Goal: Task Accomplishment & Management: Use online tool/utility

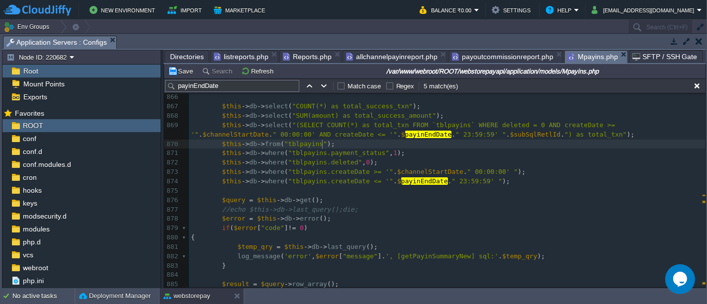
scroll to position [8322, 0]
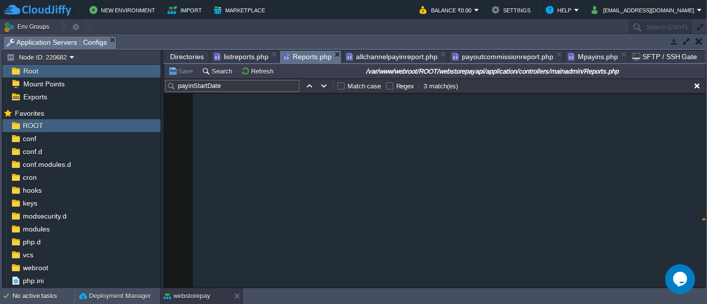
click at [292, 60] on span "Reports.php" at bounding box center [307, 57] width 49 height 12
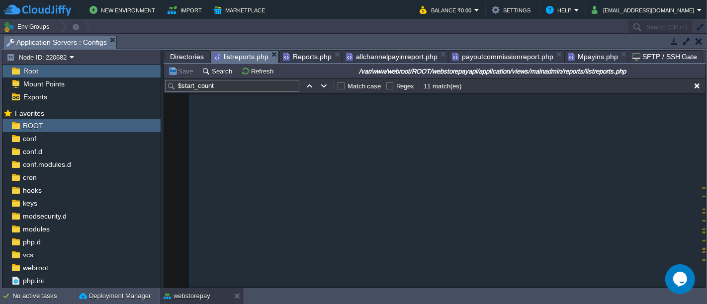
click at [243, 55] on span "listreports.php" at bounding box center [241, 57] width 55 height 12
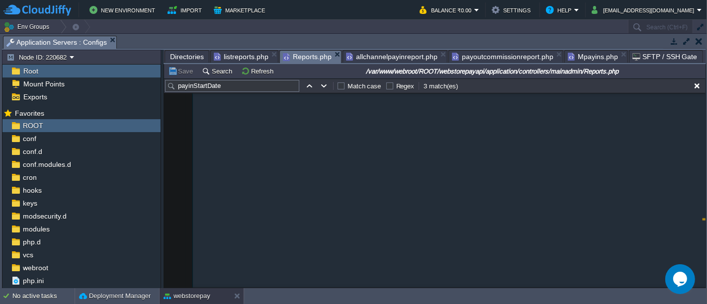
click at [306, 57] on span "Reports.php" at bounding box center [307, 57] width 49 height 12
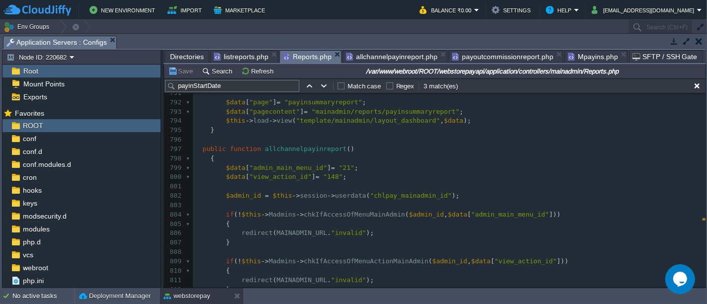
scroll to position [7284, 0]
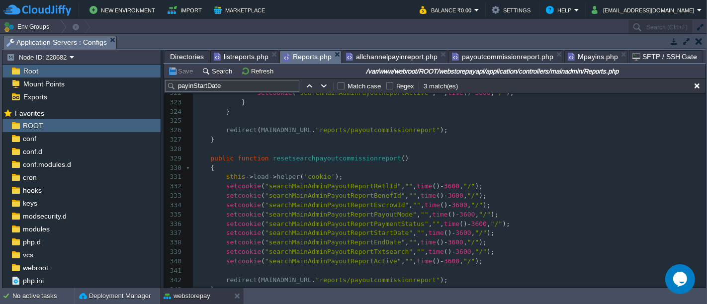
click at [186, 165] on div at bounding box center [189, 168] width 6 height 9
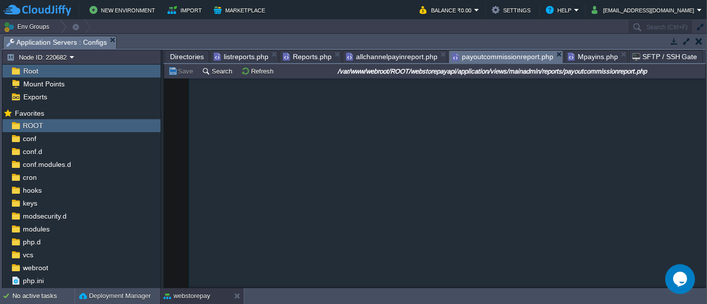
click at [478, 55] on span "payoutcommissionreport.php" at bounding box center [502, 57] width 101 height 12
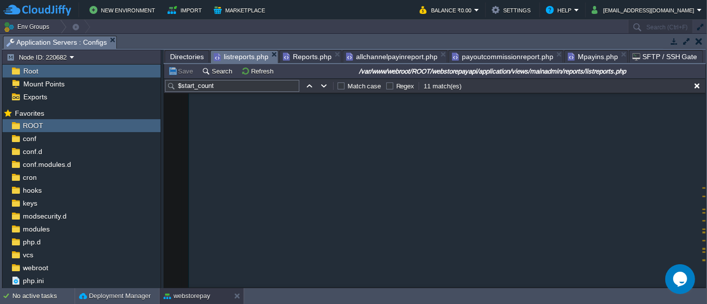
click at [240, 53] on span "listreports.php" at bounding box center [241, 57] width 55 height 12
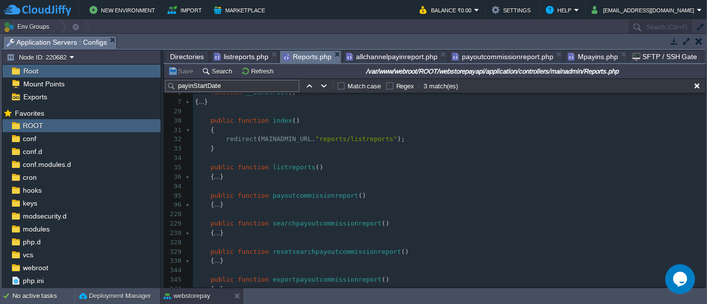
click at [305, 57] on span "Reports.php" at bounding box center [307, 57] width 49 height 12
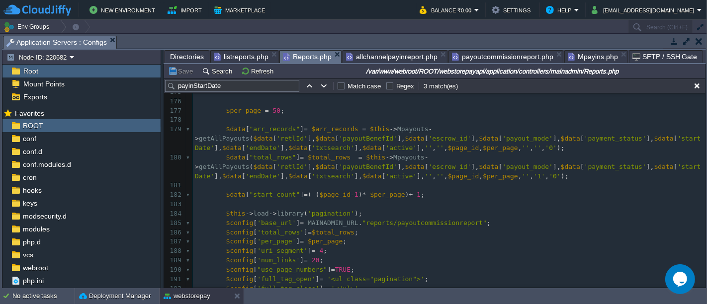
click at [224, 137] on div "xxxxxxxxxx $data [ "today_payin_summary" ] = $today_payin_summary = $this -> Mp…" at bounding box center [449, 307] width 513 height 571
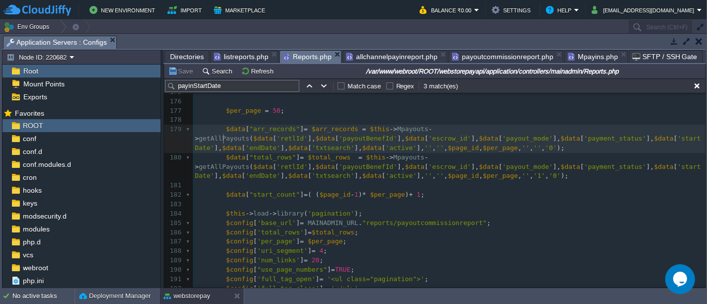
type textarea "getAllPayouts"
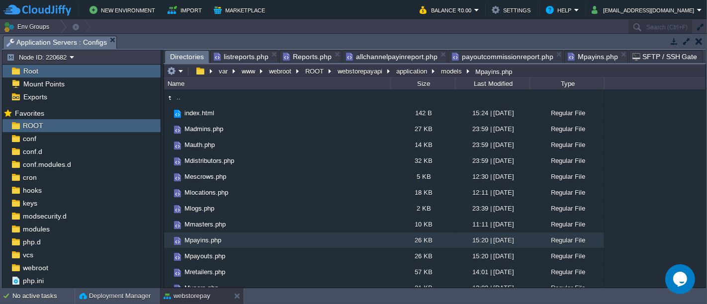
click at [187, 54] on span "Directories" at bounding box center [187, 57] width 34 height 12
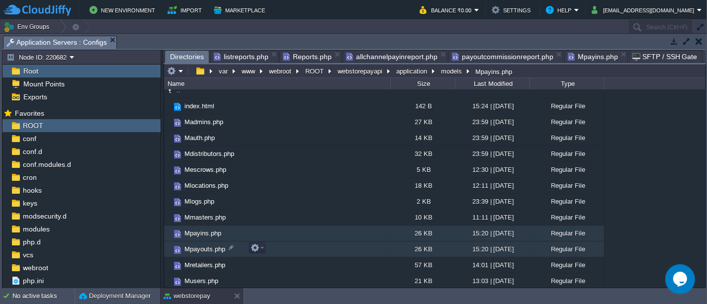
click at [282, 247] on td "Mpayouts.php" at bounding box center [277, 250] width 226 height 16
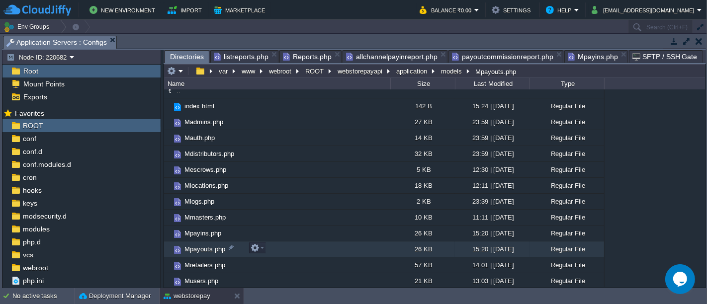
click at [282, 247] on td "Mpayouts.php" at bounding box center [277, 250] width 226 height 16
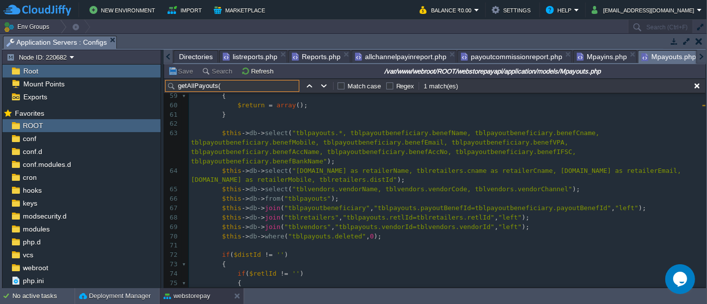
type input "getAllPayouts("
click at [299, 206] on div "x function getAllPayouts ( $retlId = '' , $payoutBenefId = '' , $escrow_id = ''…" at bounding box center [447, 124] width 517 height 459
type textarea "tblretailers"
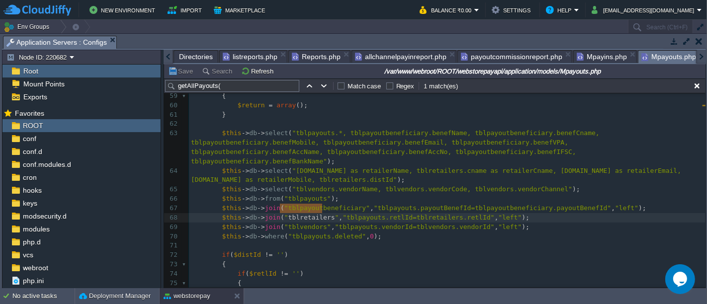
type input "tblretailers"
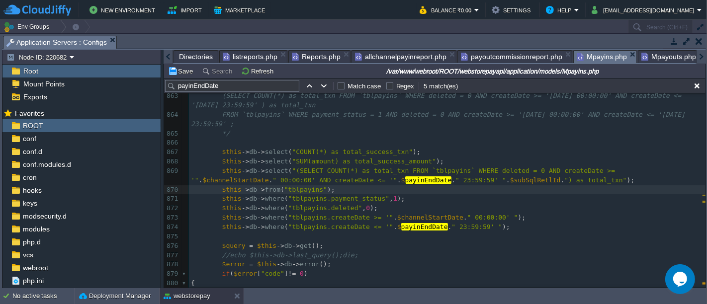
click at [579, 57] on span "Mpayins.php" at bounding box center [602, 57] width 50 height 12
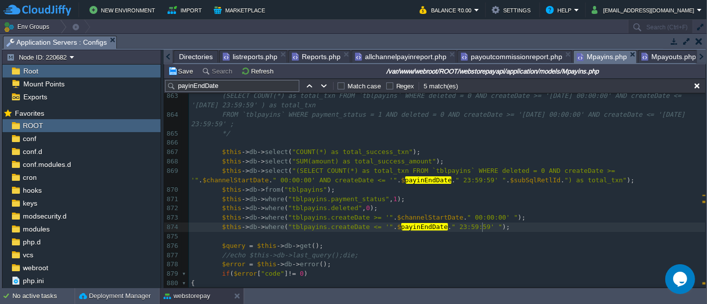
click at [491, 224] on pre "$this -> db -> where ( "tblpayins.createDate <= '" . $ payinEndDate . " 23:59:5…" at bounding box center [447, 227] width 517 height 9
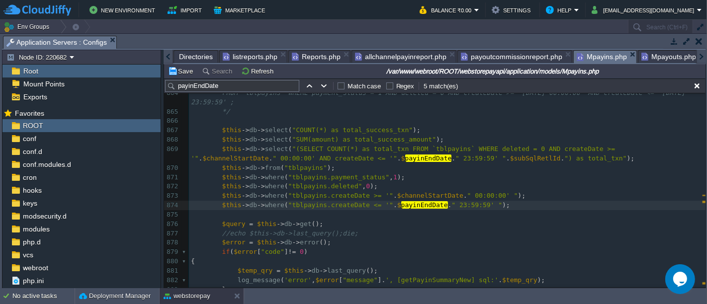
scroll to position [8351, 0]
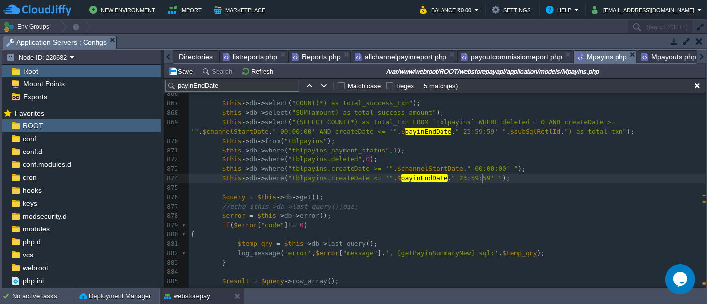
click at [652, 55] on span "Mpayouts.php" at bounding box center [668, 57] width 55 height 12
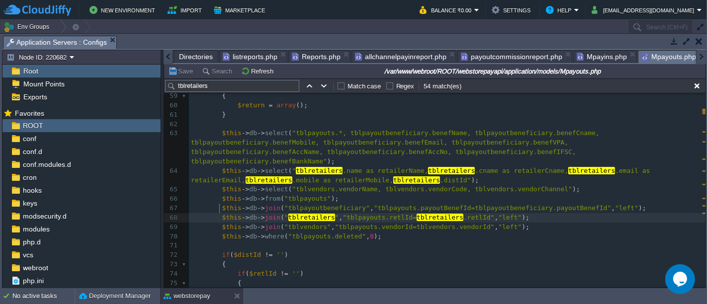
click at [217, 213] on span at bounding box center [213, 217] width 15 height 9
type textarea "$this->db->join("tblretailers","tblpayouts.retlId=tblretailers.retlId","left");…"
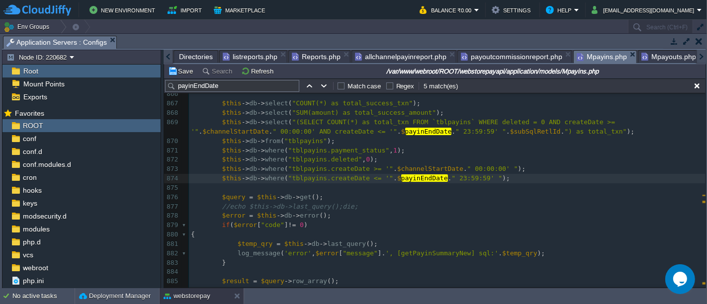
click at [592, 57] on span "Mpayins.php" at bounding box center [602, 57] width 50 height 12
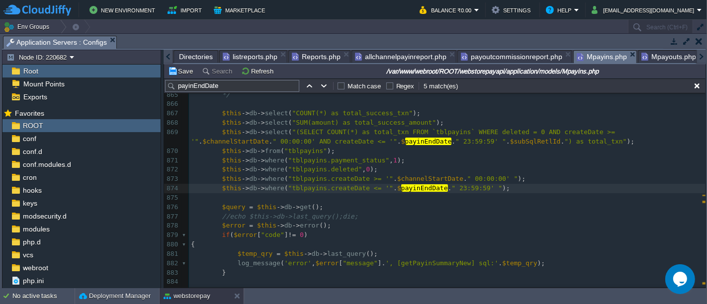
scroll to position [8359, 0]
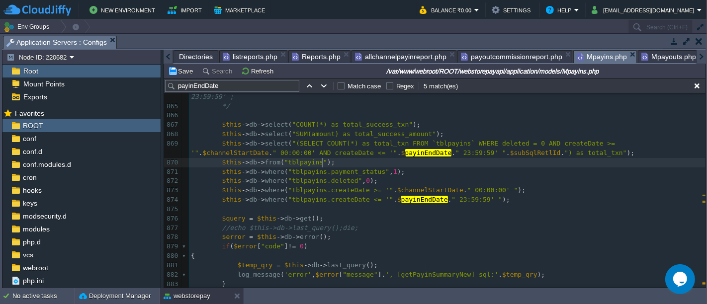
click at [369, 164] on pre "$this -> db -> from ( "tblpayins" );" at bounding box center [447, 162] width 517 height 9
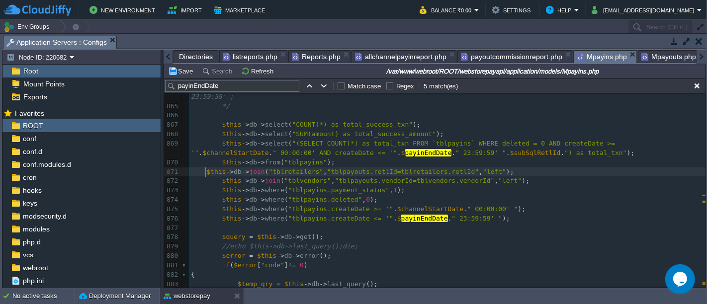
click at [204, 171] on span at bounding box center [198, 171] width 15 height 7
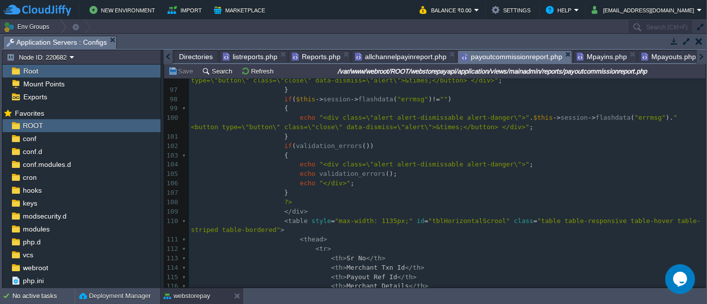
click at [527, 58] on span "payoutcommissionreport.php" at bounding box center [511, 57] width 101 height 12
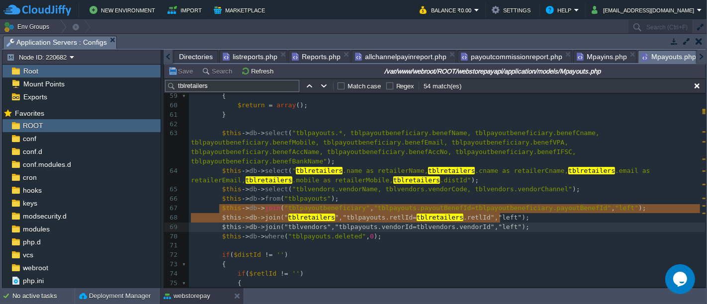
click at [656, 59] on span "Mpayouts.php" at bounding box center [668, 57] width 55 height 12
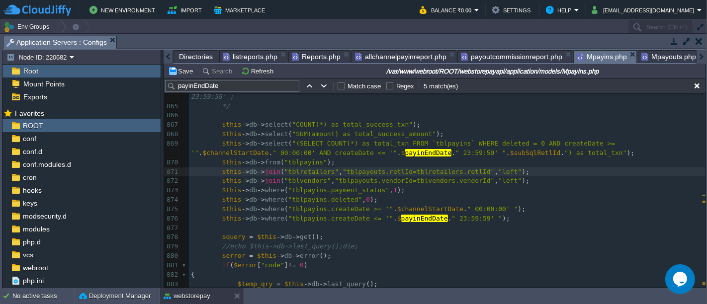
click at [595, 53] on span "Mpayins.php" at bounding box center [602, 57] width 50 height 12
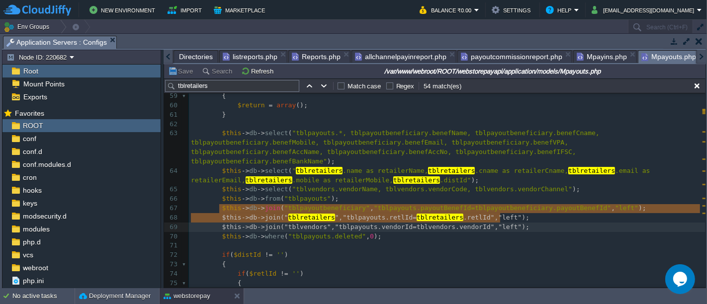
click at [645, 54] on span "Mpayouts.php" at bounding box center [668, 57] width 55 height 12
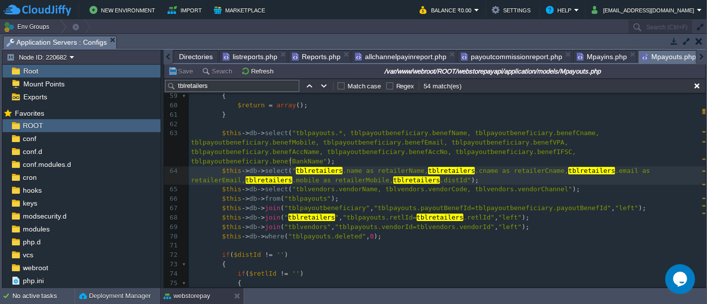
click at [296, 167] on span "tblretailers" at bounding box center [319, 170] width 47 height 7
type textarea "[DOMAIN_NAME] as retailerName"
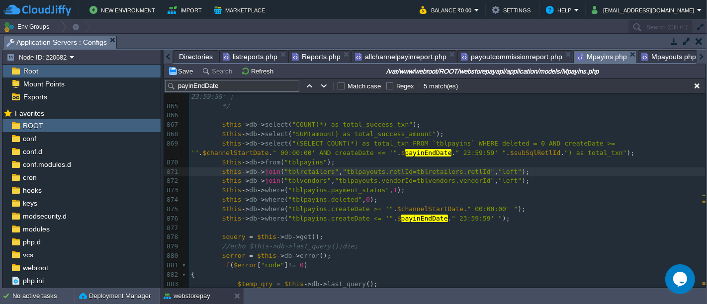
click at [584, 51] on span "Mpayins.php" at bounding box center [602, 57] width 50 height 12
click at [400, 125] on div "xxxxxxxxxx $this -> db -> select ( "(SELECT COUNT(*) as total_txn FROM `tblpayi…" at bounding box center [447, 191] width 517 height 441
paste textarea "$this->db->select("COUNT(*) as total_success_txn");[DOMAIN_NAME] as retailerName"
type textarea "$this->db->select("COUNT(*) as total_success_txn");[DOMAIN_NAME] as retailerName"
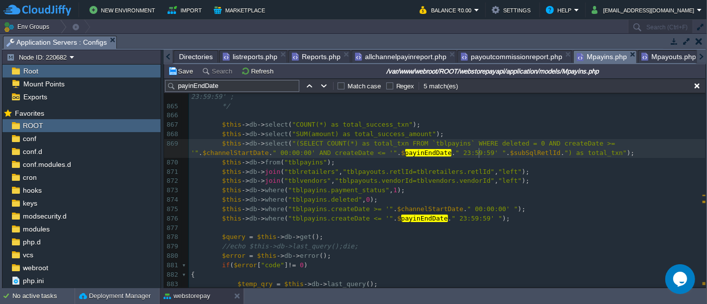
click at [504, 151] on pre "$this -> db -> select ( "(SELECT COUNT(*) as total_txn FROM `tblpayins` WHERE d…" at bounding box center [447, 148] width 517 height 19
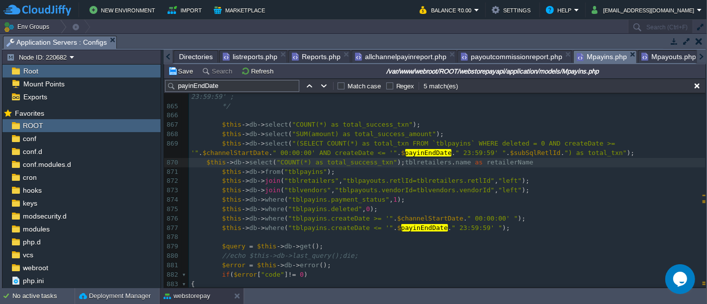
click at [204, 171] on span at bounding box center [198, 172] width 15 height 9
click at [535, 165] on pre "$this -> db -> select ( "COUNT(*) as total_success_txn" ); tblretailers . name …" at bounding box center [447, 162] width 517 height 9
type textarea "[DOMAIN_NAME] as retailerName"
type textarea "COUNT(*) as total_success_txn"
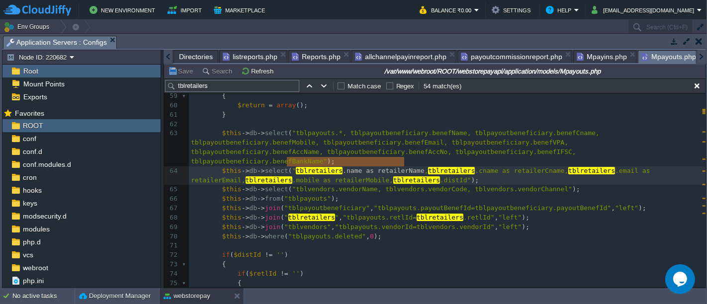
click at [642, 52] on span "Mpayouts.php" at bounding box center [668, 57] width 55 height 12
click at [303, 223] on span ""tblvendors"" at bounding box center [307, 226] width 47 height 7
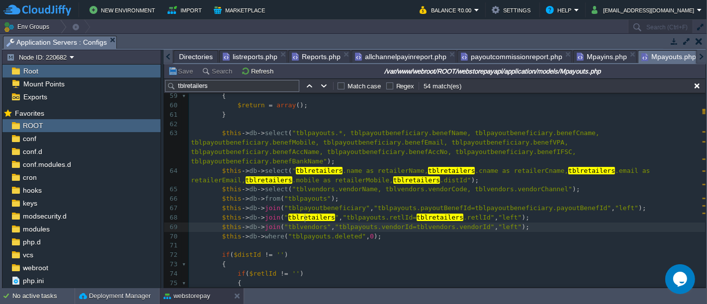
type textarea "tblvendors"
type input "tblvendors"
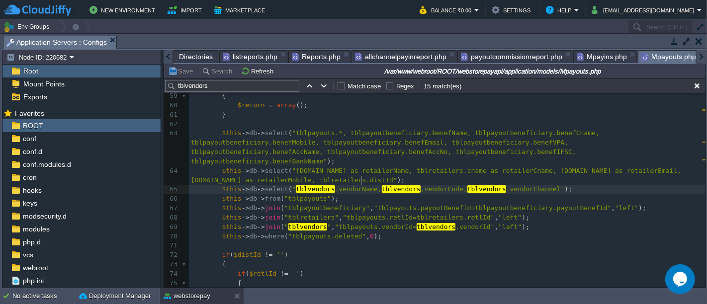
click at [362, 181] on div "x $this -> db -> select ( " tblretailers .name as retailerName, tblretailers .c…" at bounding box center [447, 190] width 517 height 422
type textarea ".vendorName"
type textarea "tblvendors.vendorName"
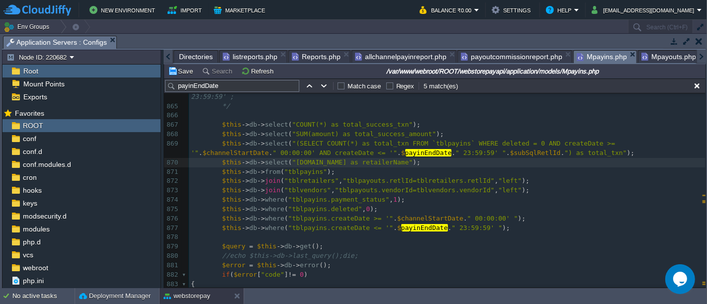
click at [578, 53] on span "Mpayins.php" at bounding box center [602, 57] width 50 height 12
click at [405, 164] on div "xxxxxxxxxx $this -> db -> select ( "(SELECT COUNT(*) as total_txn FROM `tblpayi…" at bounding box center [447, 196] width 517 height 450
type textarea ","
paste textarea
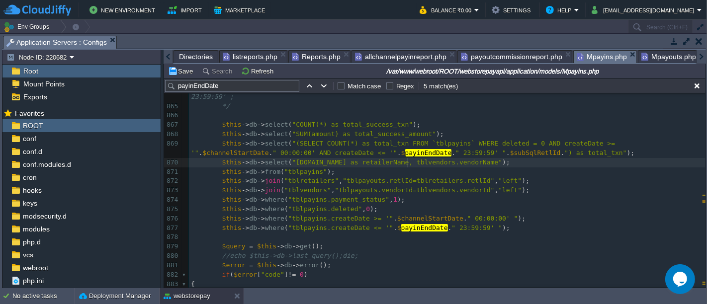
click at [408, 163] on div "xxxxxxxxxx $this -> db -> select ( "(SELECT COUNT(*) as total_txn FROM `tblpayi…" at bounding box center [447, 196] width 517 height 450
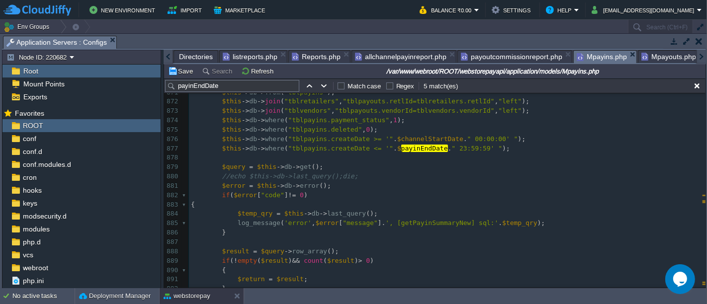
scroll to position [8465, 0]
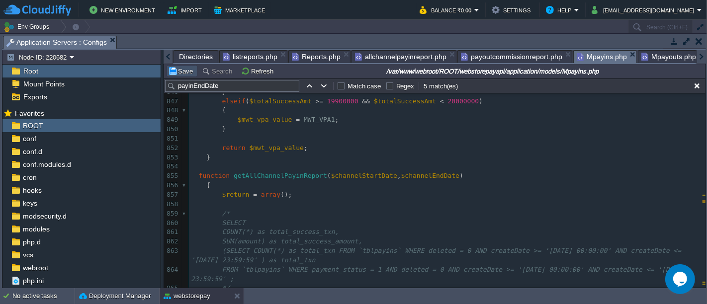
click at [188, 71] on button "Save" at bounding box center [182, 71] width 28 height 9
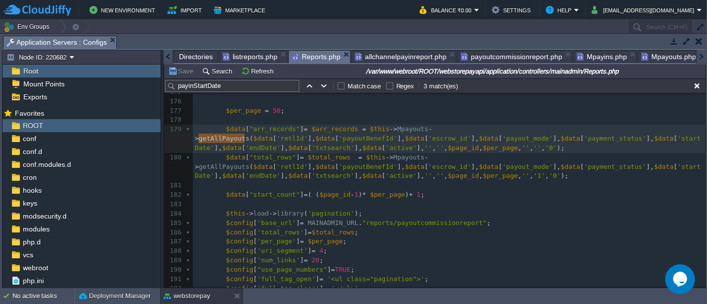
click at [313, 59] on span "Reports.php" at bounding box center [316, 57] width 49 height 12
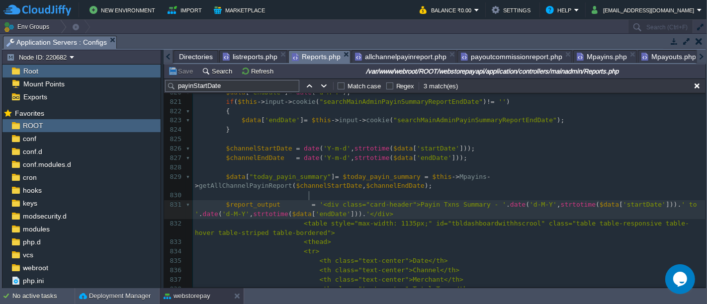
click at [309, 192] on div "xxxxxxxxxx { ... } 799 $data [ "admin_main_menu_id" ] = "21" ; 800 $data [ "vie…" at bounding box center [449, 139] width 513 height 497
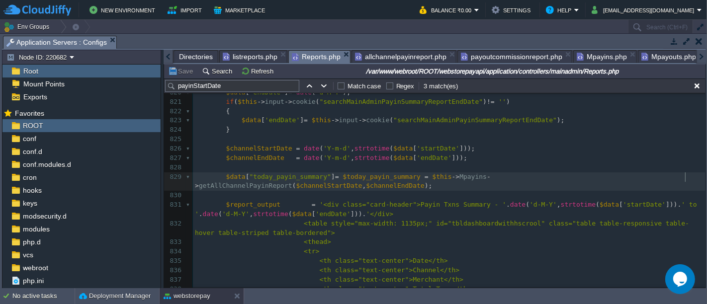
click at [687, 177] on div "xxxxxxxxxx { ... } 799 $data [ "admin_main_menu_id" ] = "21" ; 800 $data [ "vie…" at bounding box center [449, 139] width 513 height 497
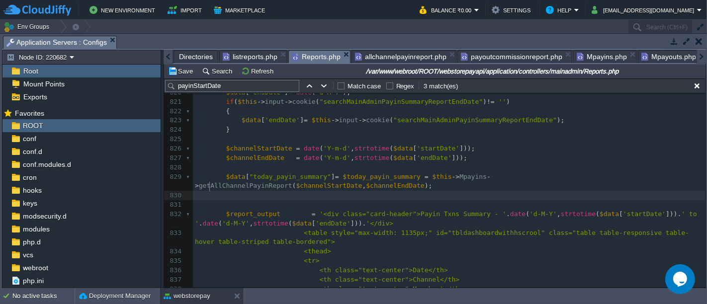
paste textarea ""]"
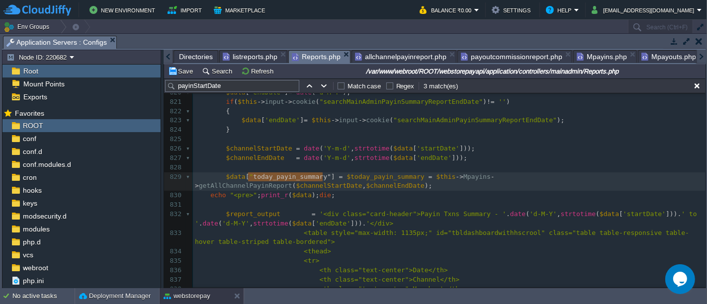
type textarea "["today_payin_summary"]"
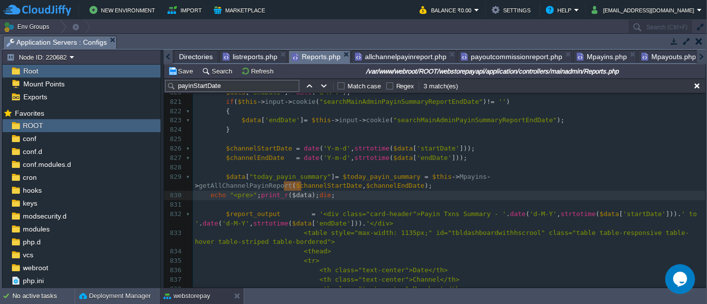
type textarea "data"
paste textarea
click at [178, 67] on button "Save" at bounding box center [182, 71] width 28 height 9
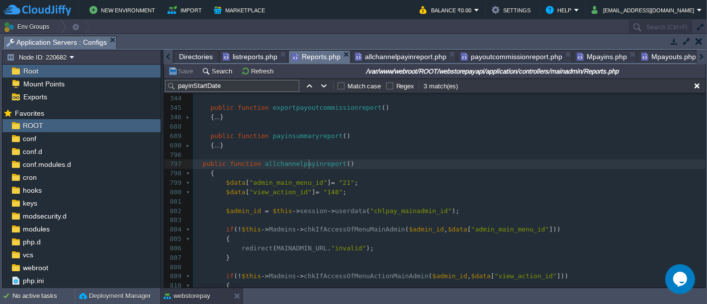
scroll to position [3, 0]
click at [309, 164] on div "xxxxxxxxxx echo "<pre>" ; print_r ( $data [ "today_payin_summary" ] ); die ; 23…" at bounding box center [449, 258] width 513 height 403
type textarea "allchannelpayinreport"
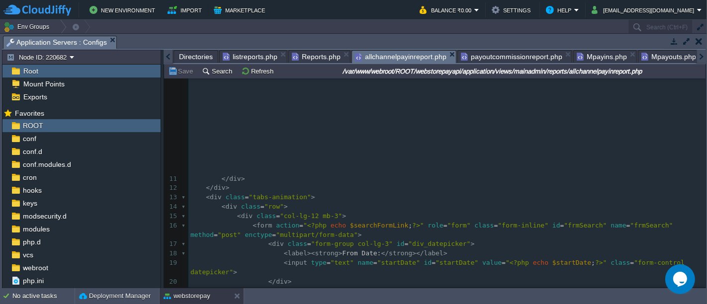
click at [368, 53] on span "allchannelpayinreport.php" at bounding box center [400, 57] width 91 height 12
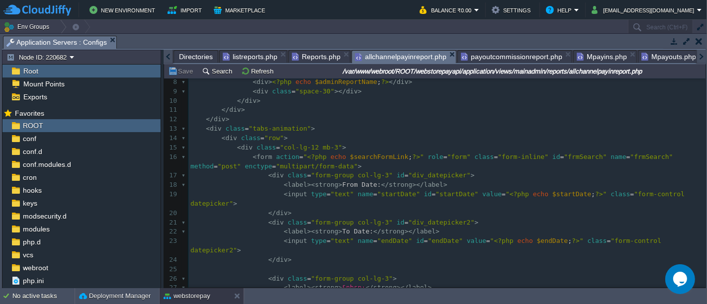
scroll to position [54, 0]
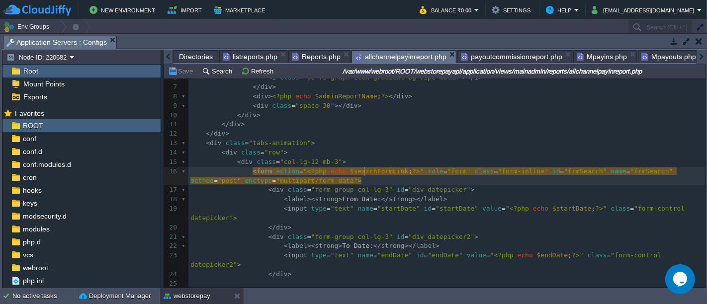
type textarea "$searchFormLink"
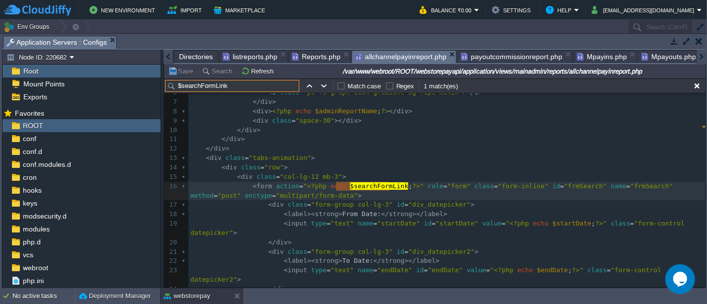
scroll to position [69, 0]
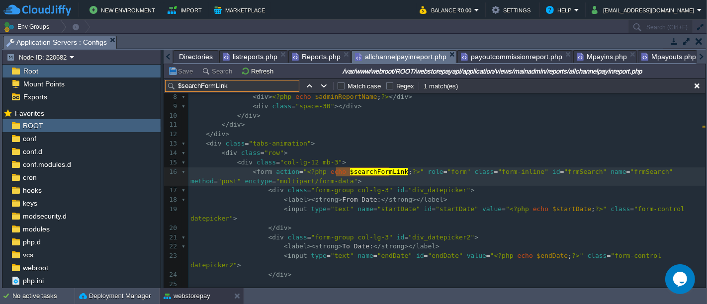
type input "searchFormLink"
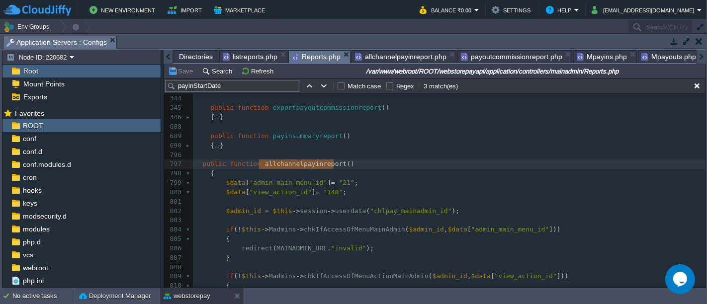
click at [304, 55] on span "Reports.php" at bounding box center [316, 57] width 49 height 12
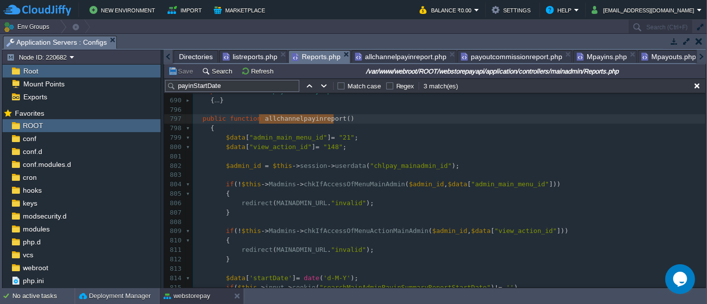
scroll to position [272, 0]
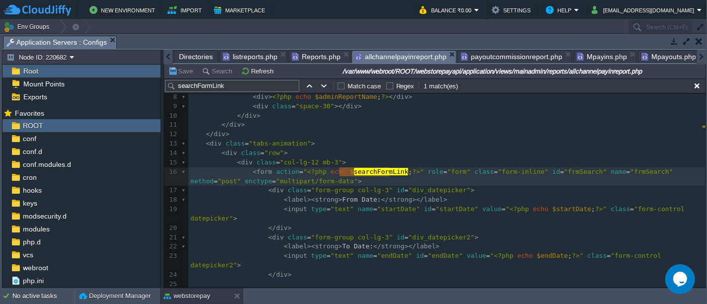
click at [388, 53] on span "allchannelpayinreport.php" at bounding box center [400, 57] width 91 height 12
click at [241, 81] on input "searchFormLink" at bounding box center [232, 86] width 134 height 12
click at [311, 51] on span "Reports.php" at bounding box center [316, 57] width 49 height 12
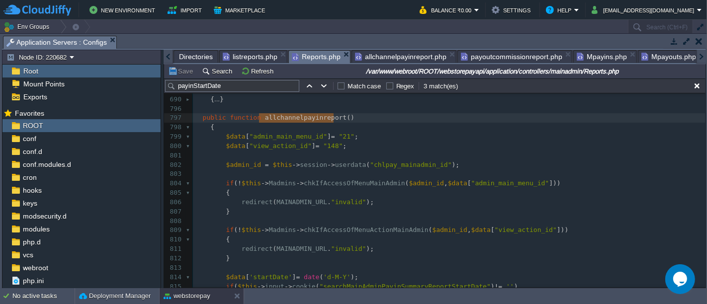
click at [322, 123] on pre "{" at bounding box center [449, 127] width 513 height 9
click at [281, 87] on input "payinStartDate" at bounding box center [232, 86] width 134 height 12
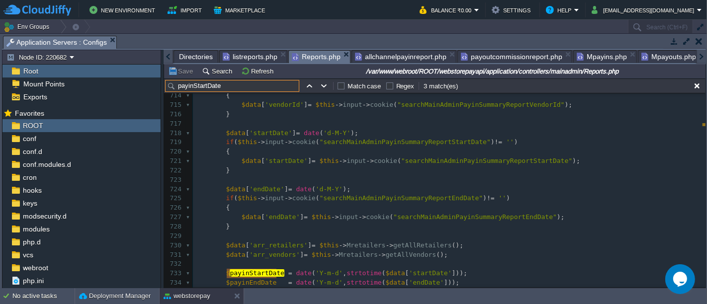
paste input "searchFormLink"
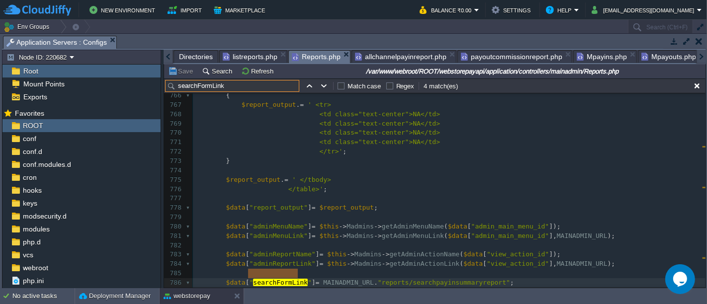
scroll to position [1034, 0]
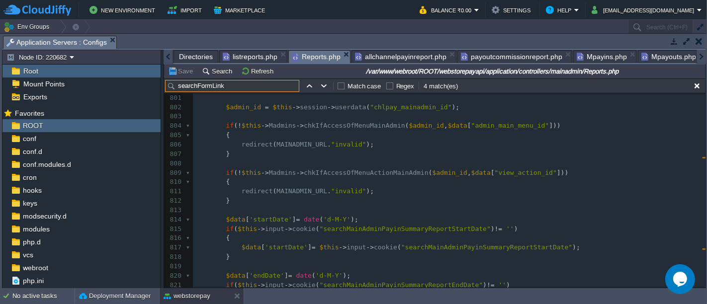
type input "searchFormLink"
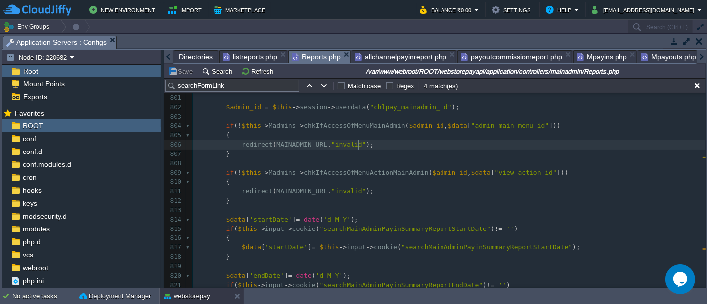
click at [413, 150] on pre "}" at bounding box center [449, 154] width 513 height 9
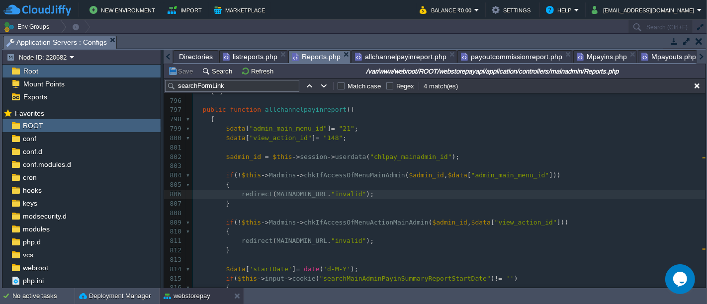
scroll to position [279, 0]
click at [298, 110] on div "xxxxxxxxxx 330 { ... } 344 345 public function exportpayoutcommissionreport () …" at bounding box center [449, 233] width 513 height 403
type textarea "allchannelpayinreport"
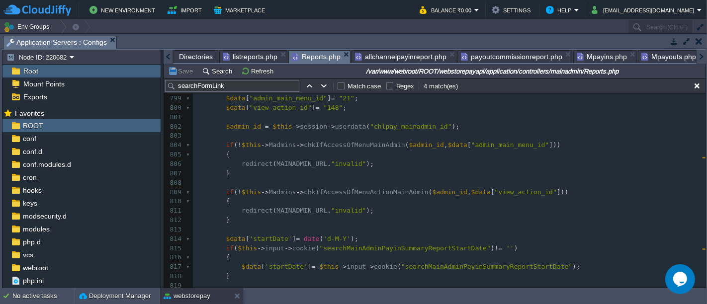
scroll to position [325, 0]
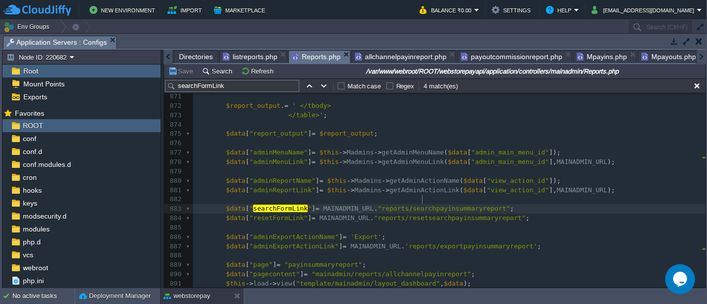
click at [422, 200] on div "xxxxxxxxxx public function allchannelpayinreport () 857 <td class="text-center"…" at bounding box center [449, 166] width 513 height 431
type textarea "payinsummaryreport"
click at [440, 207] on div "xxxxxxxxxx public function allchannelpayinreport () 857 <td class="text-center"…" at bounding box center [449, 166] width 513 height 431
type textarea "payinsummaryreport"
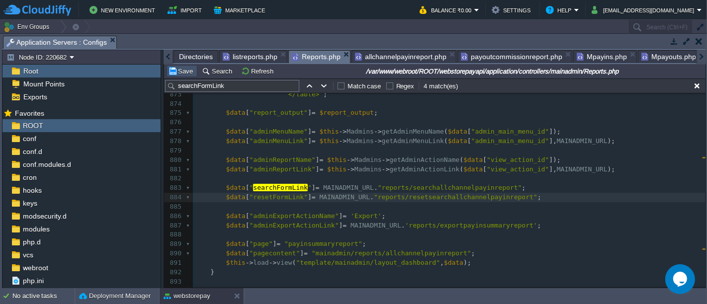
click at [182, 68] on button "Save" at bounding box center [182, 71] width 28 height 9
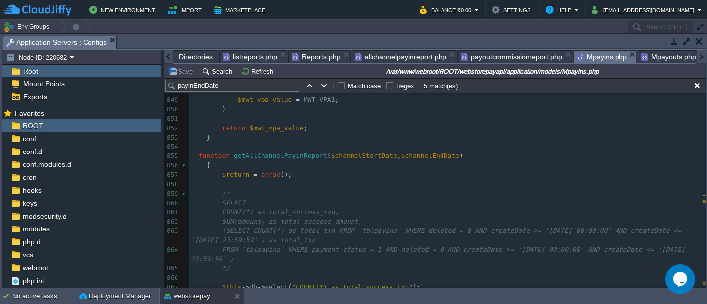
click at [600, 56] on span "Mpayins.php" at bounding box center [602, 57] width 50 height 12
